Goal: Transaction & Acquisition: Purchase product/service

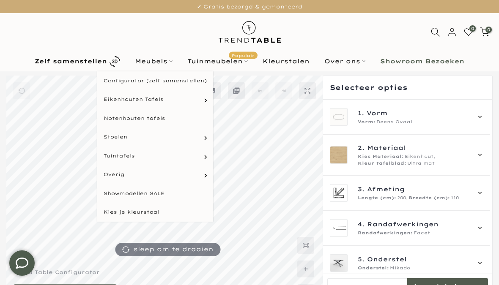
click at [150, 64] on html "Meubels" at bounding box center [154, 61] width 52 height 10
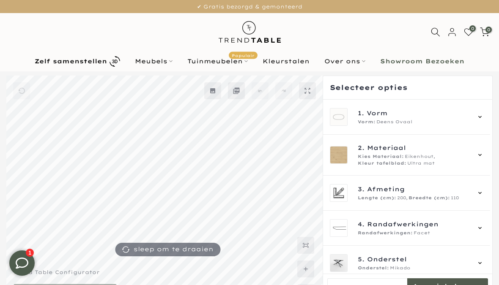
click at [153, 65] on html "Meubels" at bounding box center [154, 61] width 52 height 10
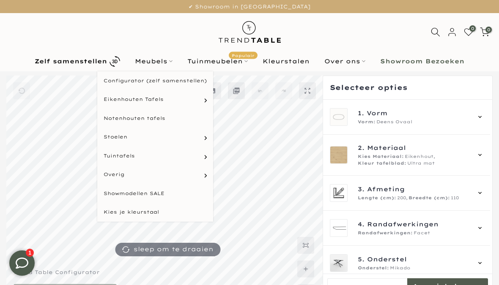
click at [0, 0] on html "Eetkamerstoelen" at bounding box center [0, 0] width 0 height 0
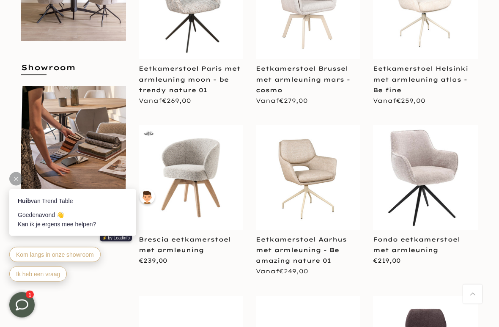
scroll to position [424, 0]
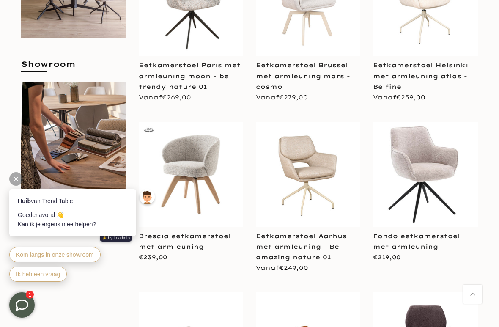
click at [423, 166] on img at bounding box center [425, 174] width 104 height 104
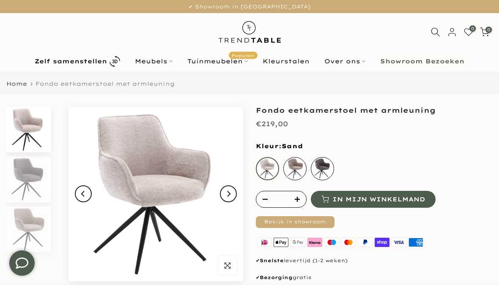
click at [231, 197] on button "Next" at bounding box center [228, 194] width 17 height 17
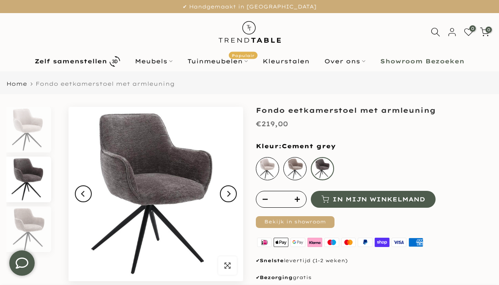
click at [225, 197] on icon "Next" at bounding box center [228, 194] width 6 height 7
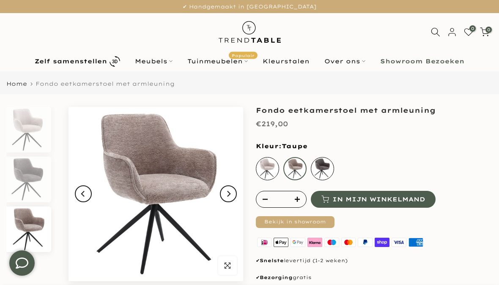
click at [225, 203] on img at bounding box center [156, 194] width 175 height 175
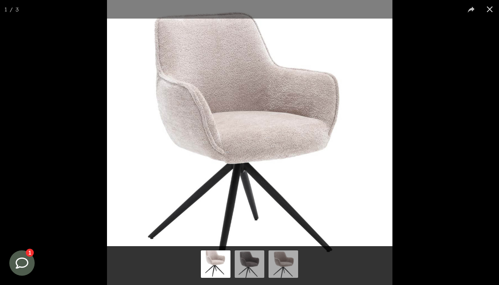
click at [487, 5] on button at bounding box center [489, 9] width 19 height 19
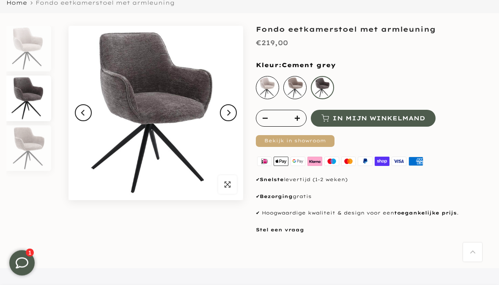
scroll to position [80, 0]
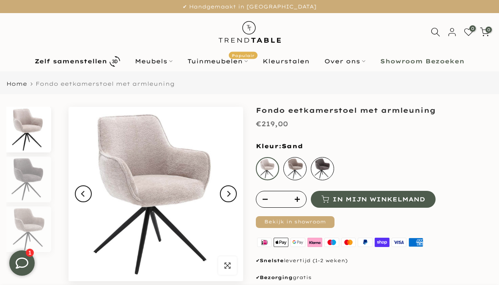
click at [150, 63] on html "Meubels" at bounding box center [154, 61] width 52 height 10
click at [145, 60] on html "Meubels" at bounding box center [154, 61] width 52 height 10
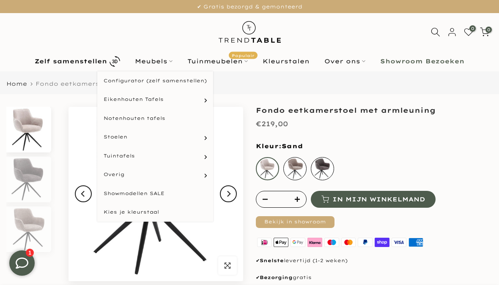
click at [0, 0] on html "Eetkamerstoelen" at bounding box center [0, 0] width 0 height 0
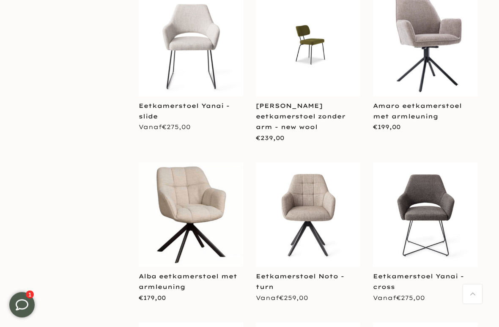
scroll to position [896, 0]
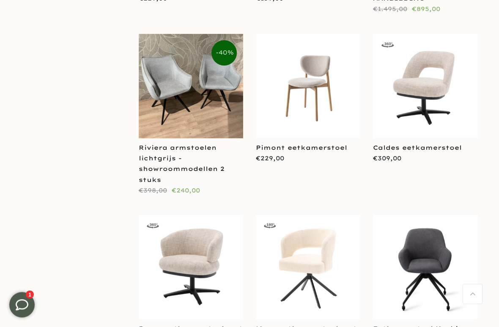
scroll to position [1696, 0]
